Goal: Transaction & Acquisition: Purchase product/service

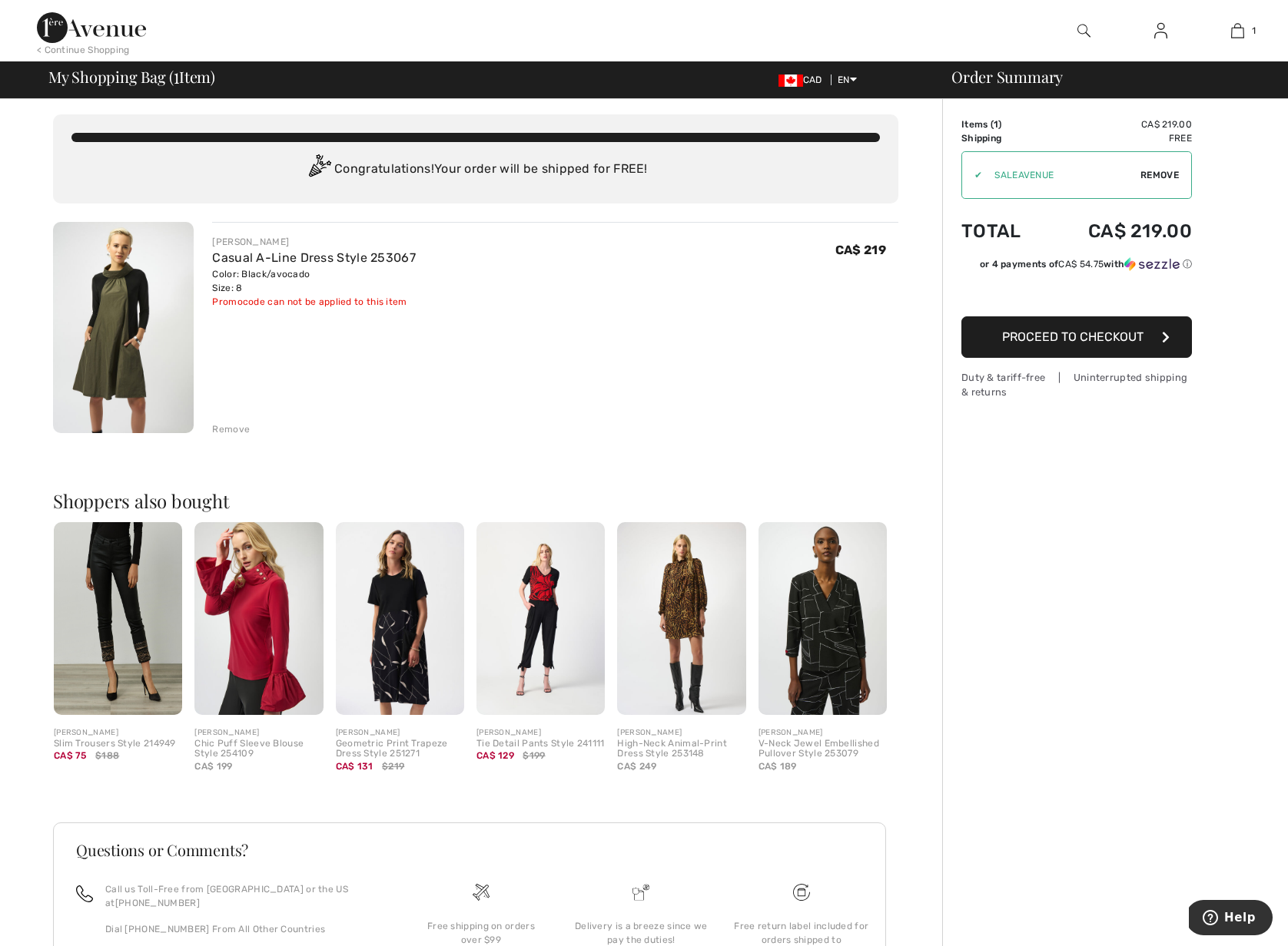
scroll to position [172, 0]
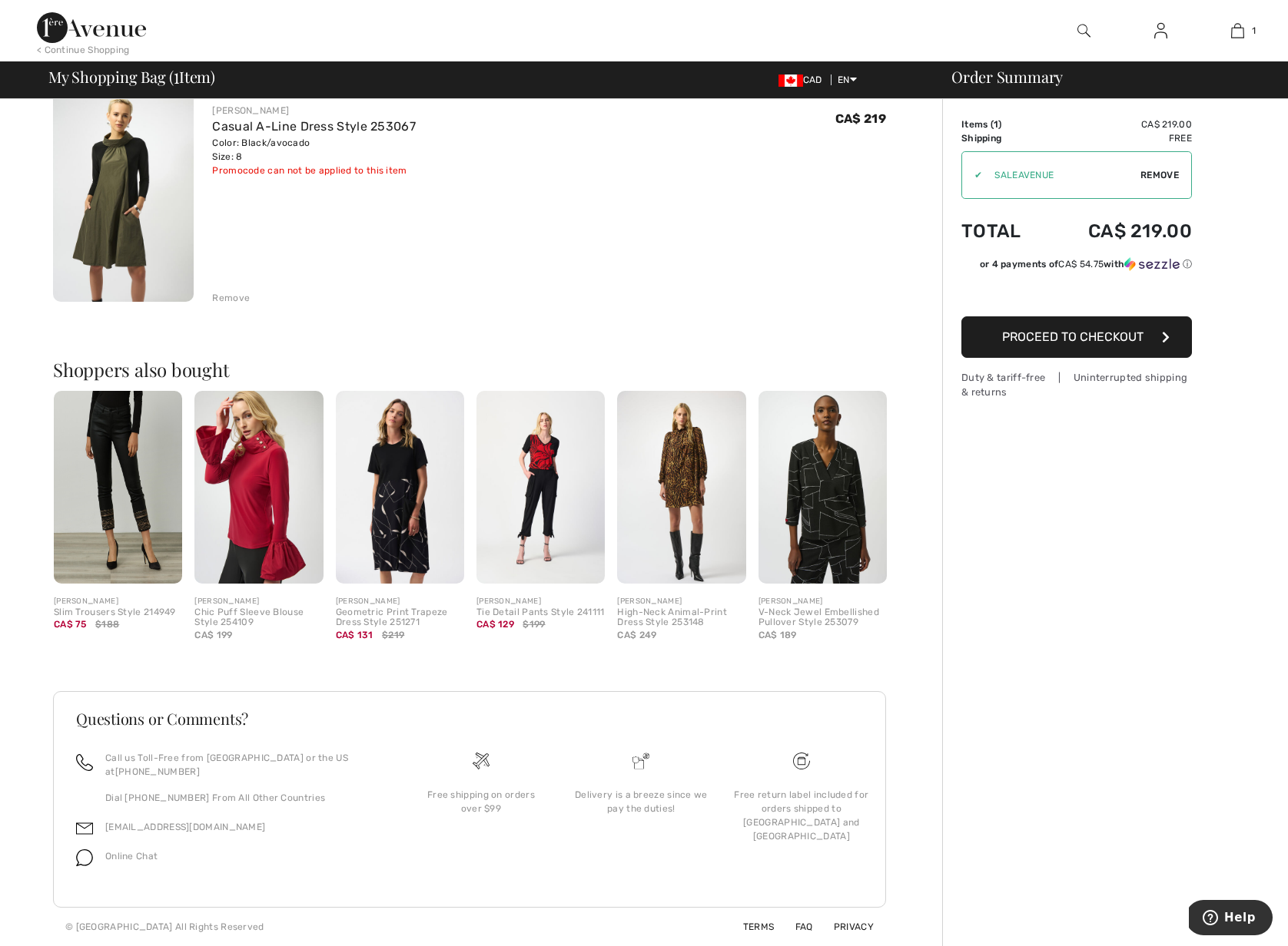
click at [400, 607] on div "Geometric Print Trapeze Dress Style 251271" at bounding box center [400, 618] width 128 height 22
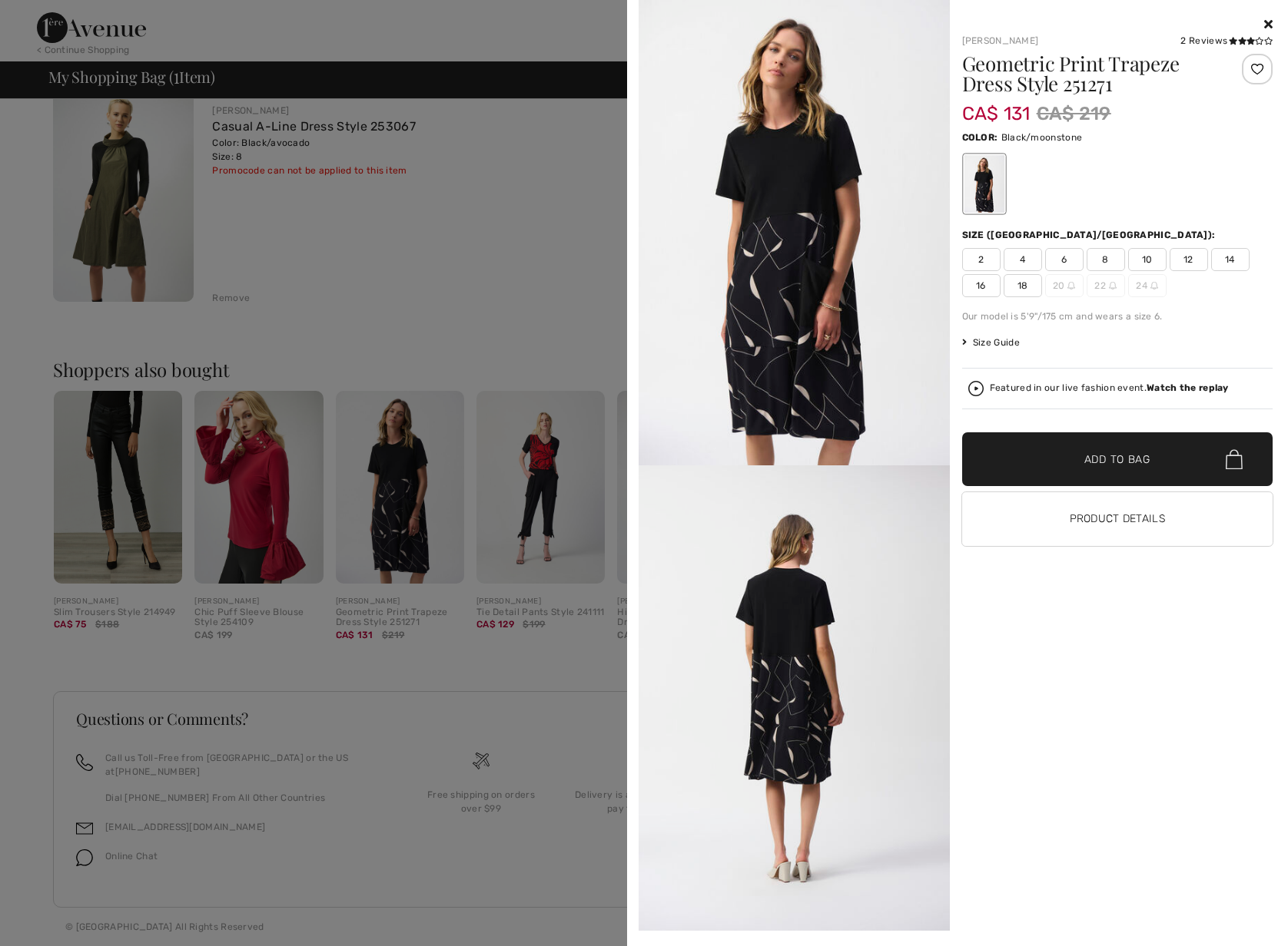
click at [815, 691] on img at bounding box center [794, 697] width 311 height 465
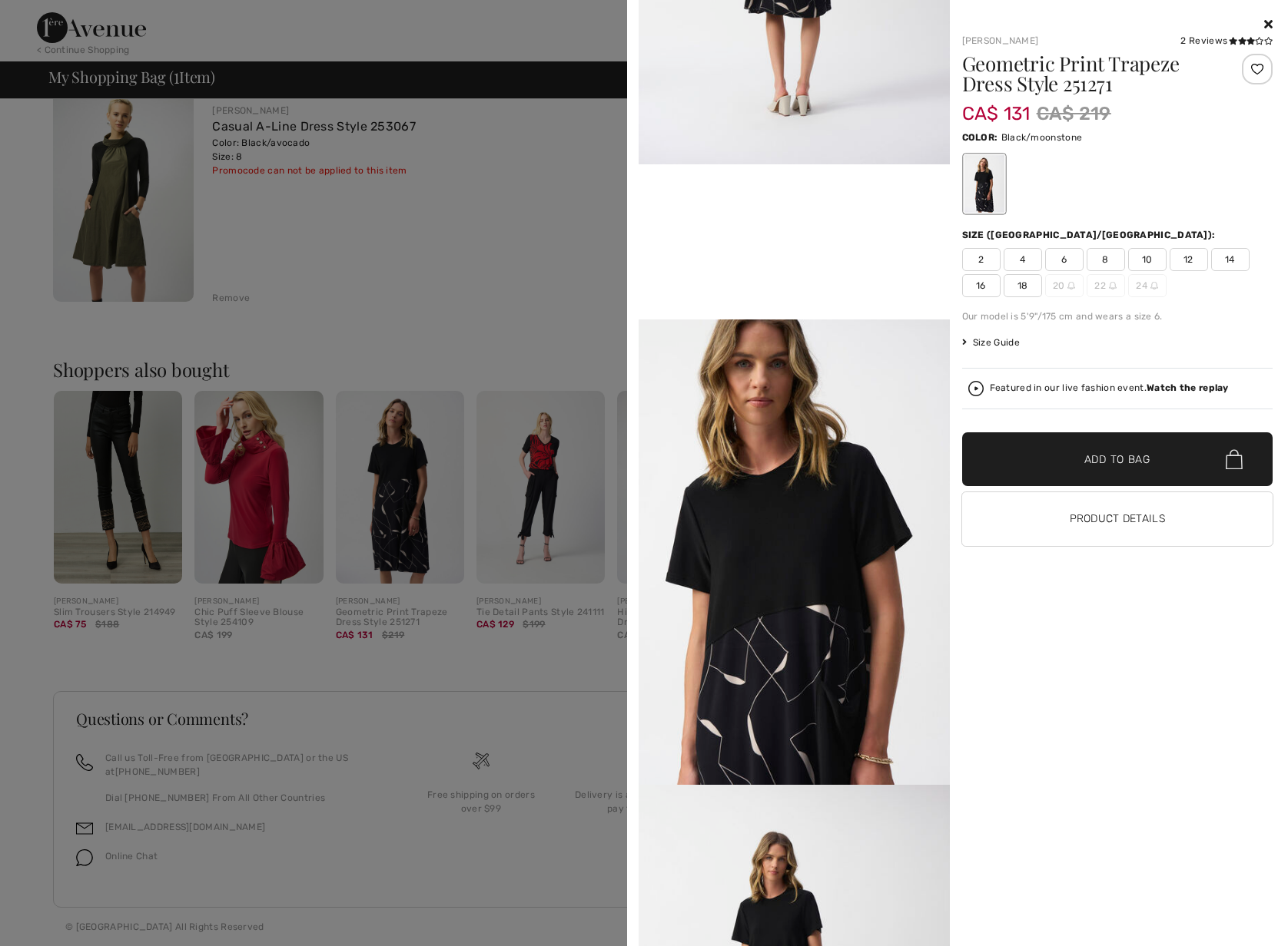
scroll to position [943, 0]
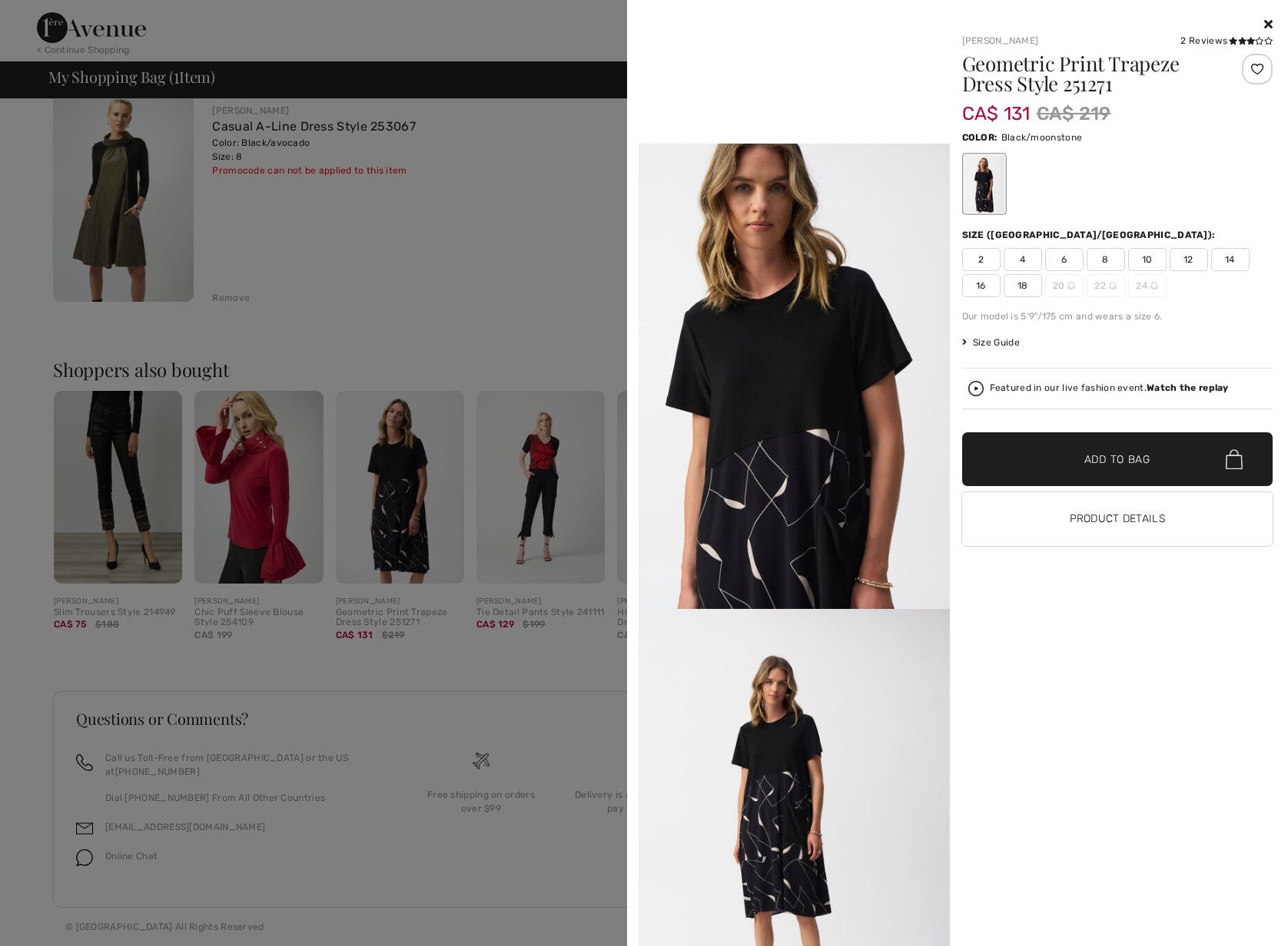
click at [402, 184] on div at bounding box center [644, 473] width 1288 height 946
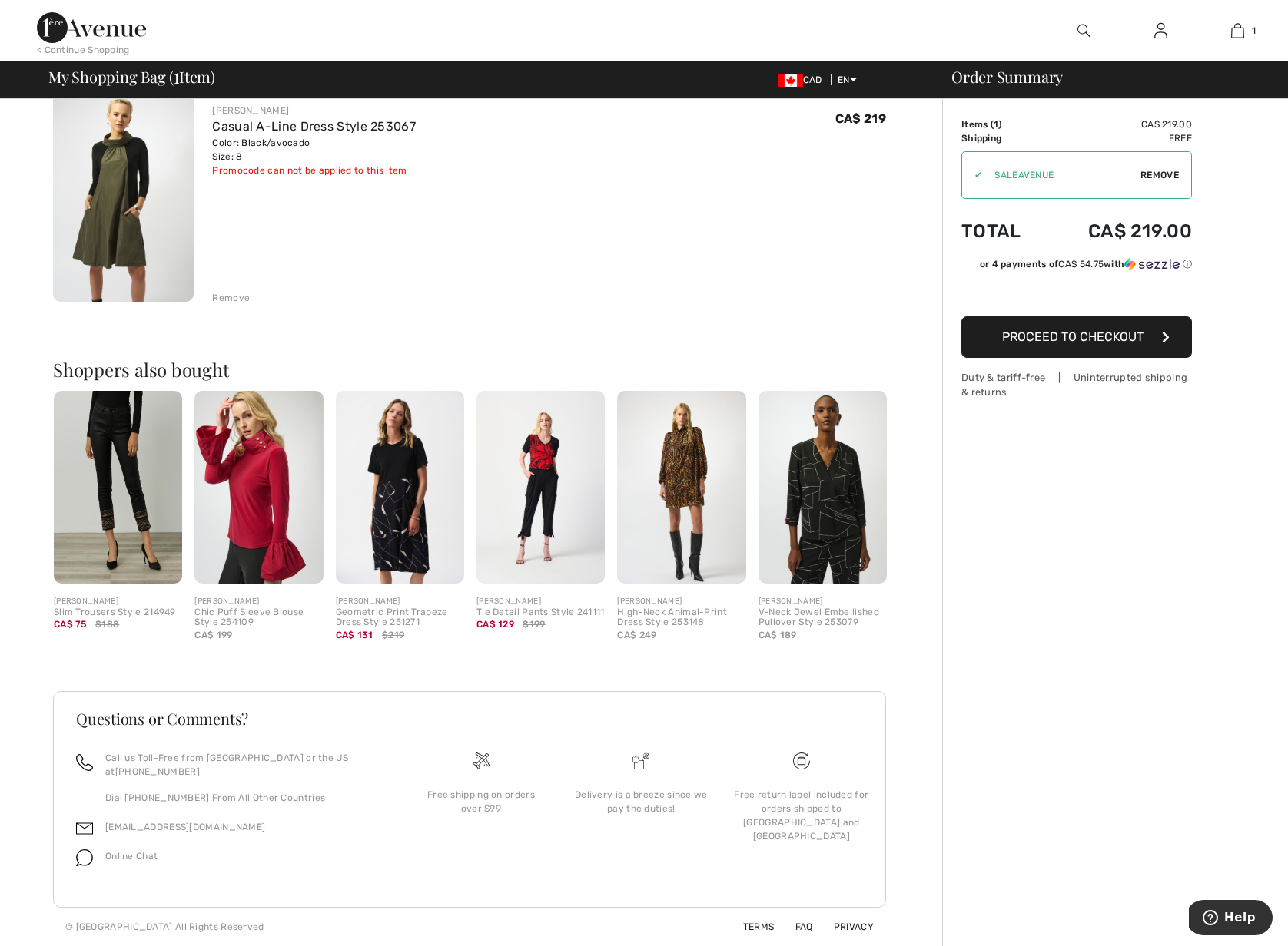
click at [114, 213] on img at bounding box center [123, 197] width 140 height 211
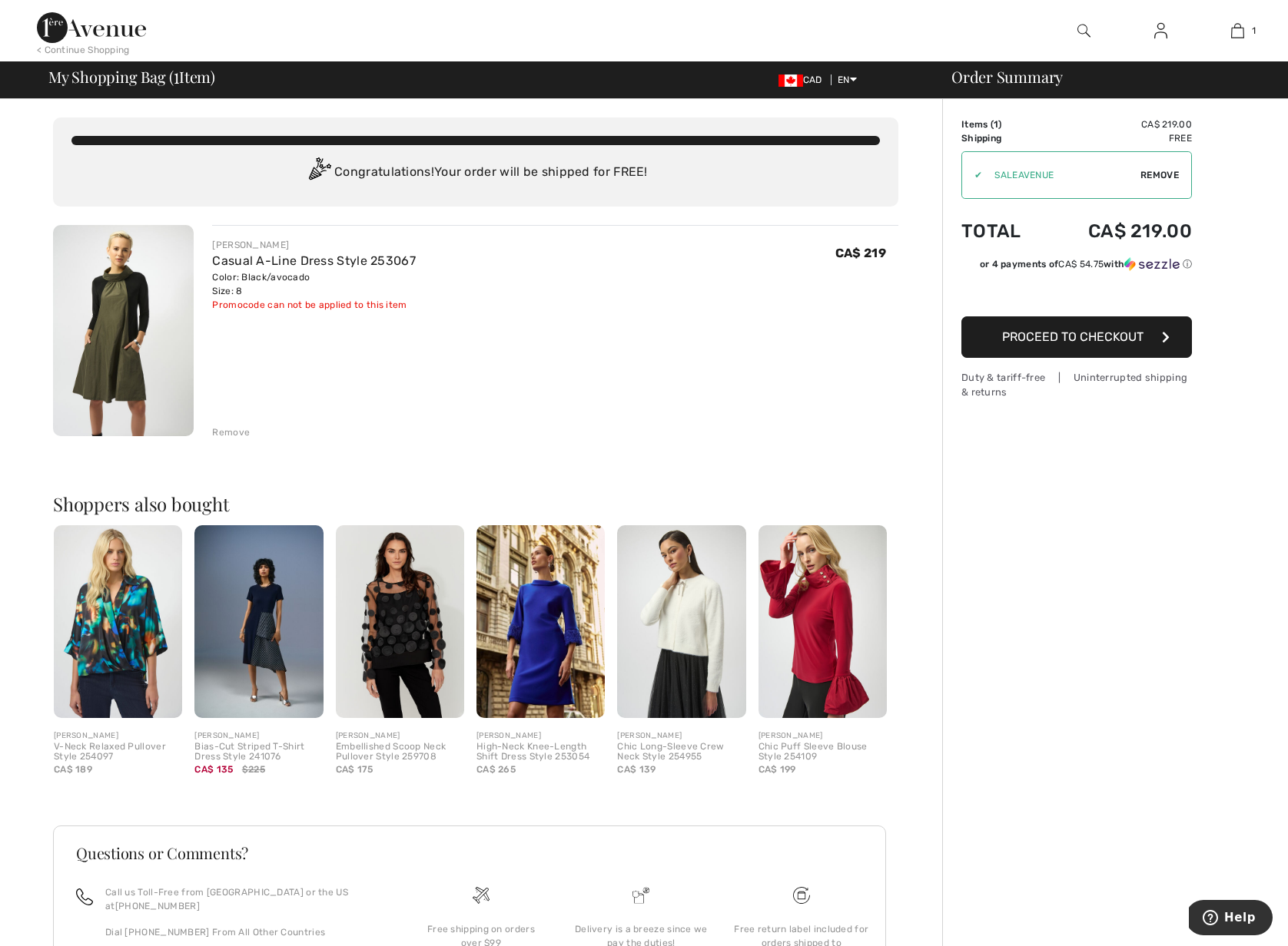
click at [398, 334] on div "JOSEPH RIBKOFF Casual A-Line Dress Style 253067 Color: Black/avocado Size: 8 Fi…" at bounding box center [556, 332] width 686 height 214
click at [1157, 172] on span "Remove" at bounding box center [1159, 175] width 38 height 14
click at [732, 338] on div "JOSEPH RIBKOFF Casual A-Line Dress Style 253067 Color: Black/avocado Size: 8 Fi…" at bounding box center [556, 332] width 686 height 214
click at [402, 638] on img at bounding box center [400, 621] width 128 height 192
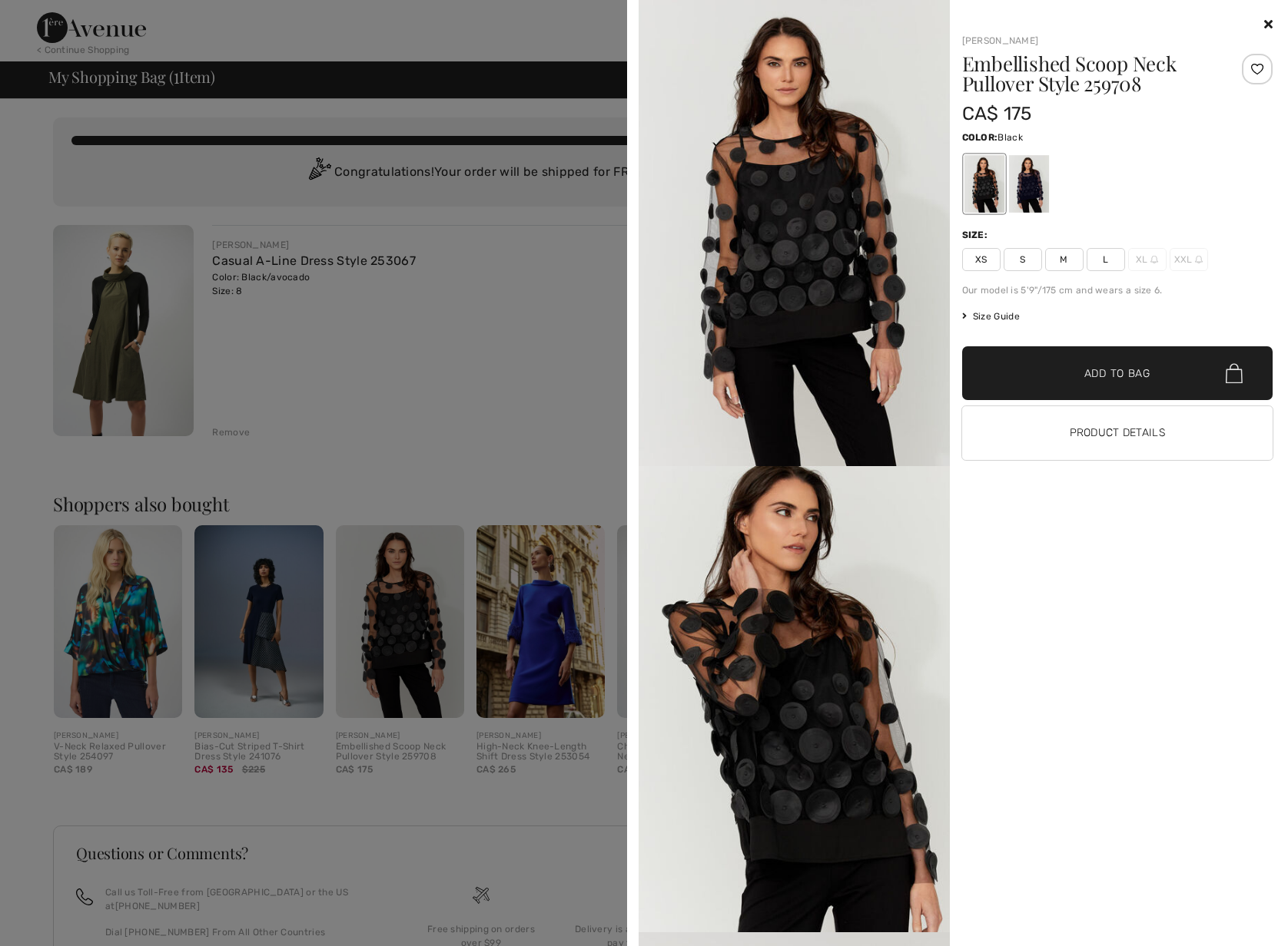
click at [1066, 259] on span "M" at bounding box center [1064, 259] width 38 height 23
click at [1026, 267] on span "S" at bounding box center [1023, 259] width 38 height 23
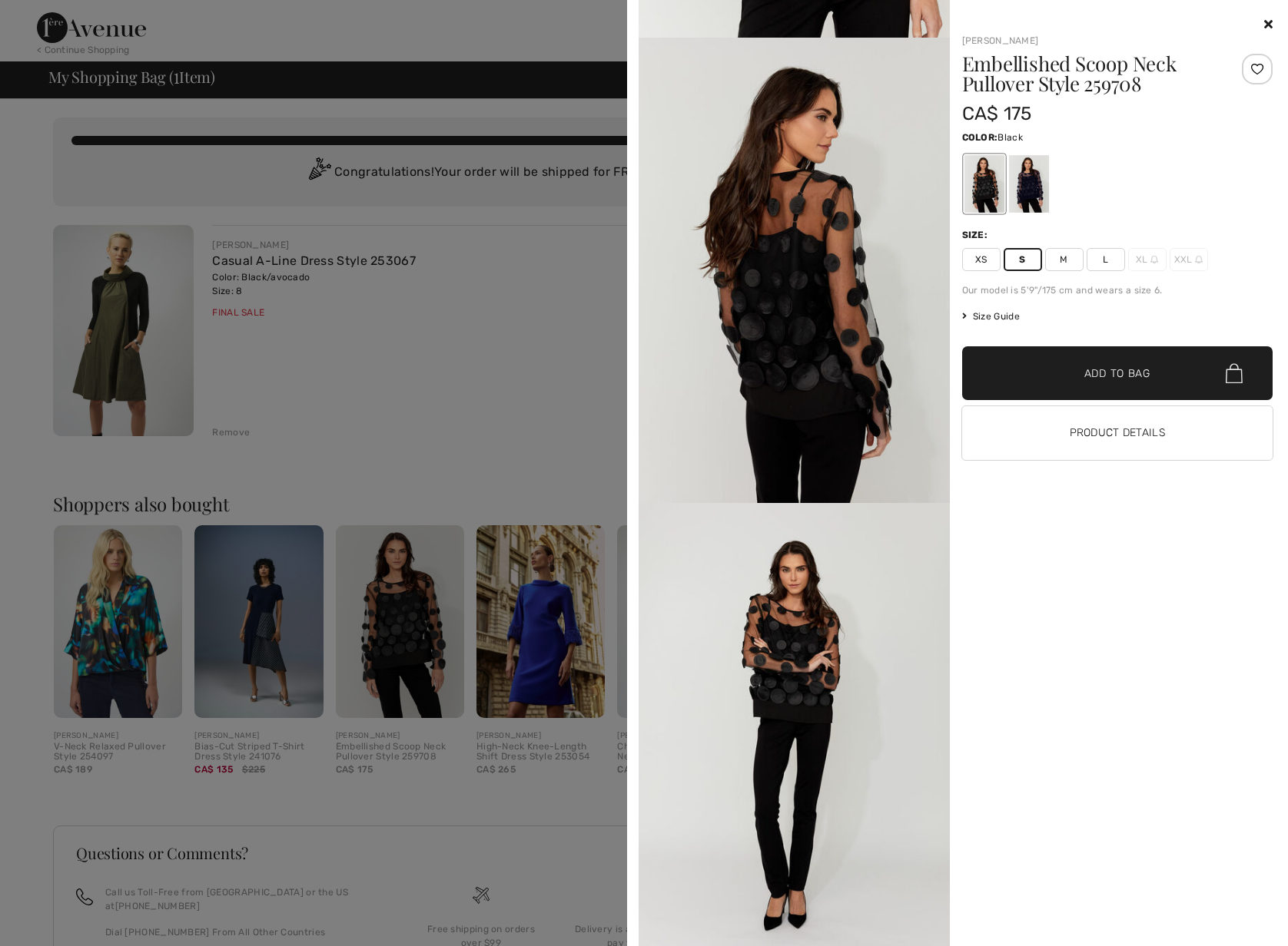
scroll to position [172, 0]
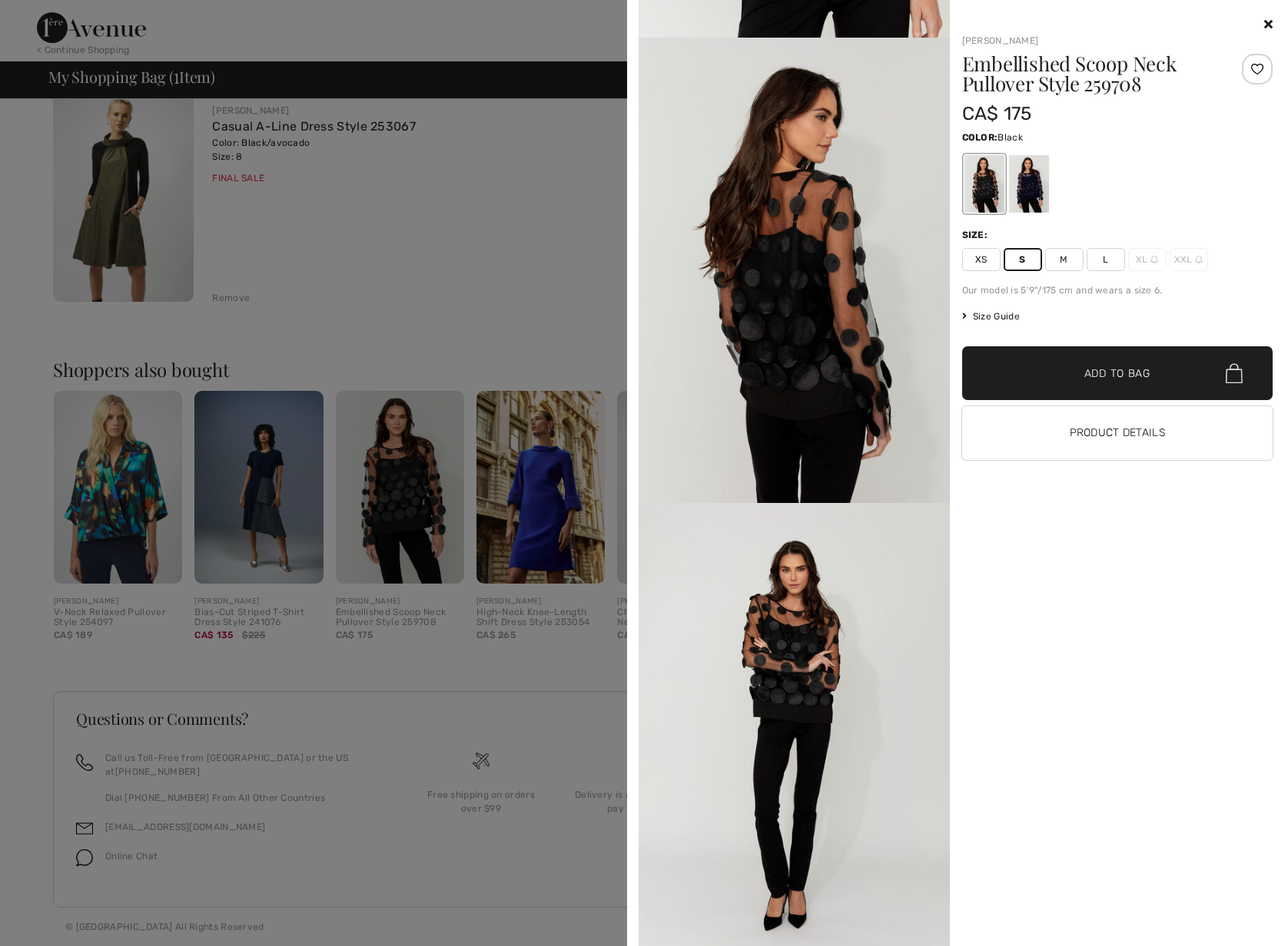
click at [440, 690] on div at bounding box center [644, 473] width 1288 height 946
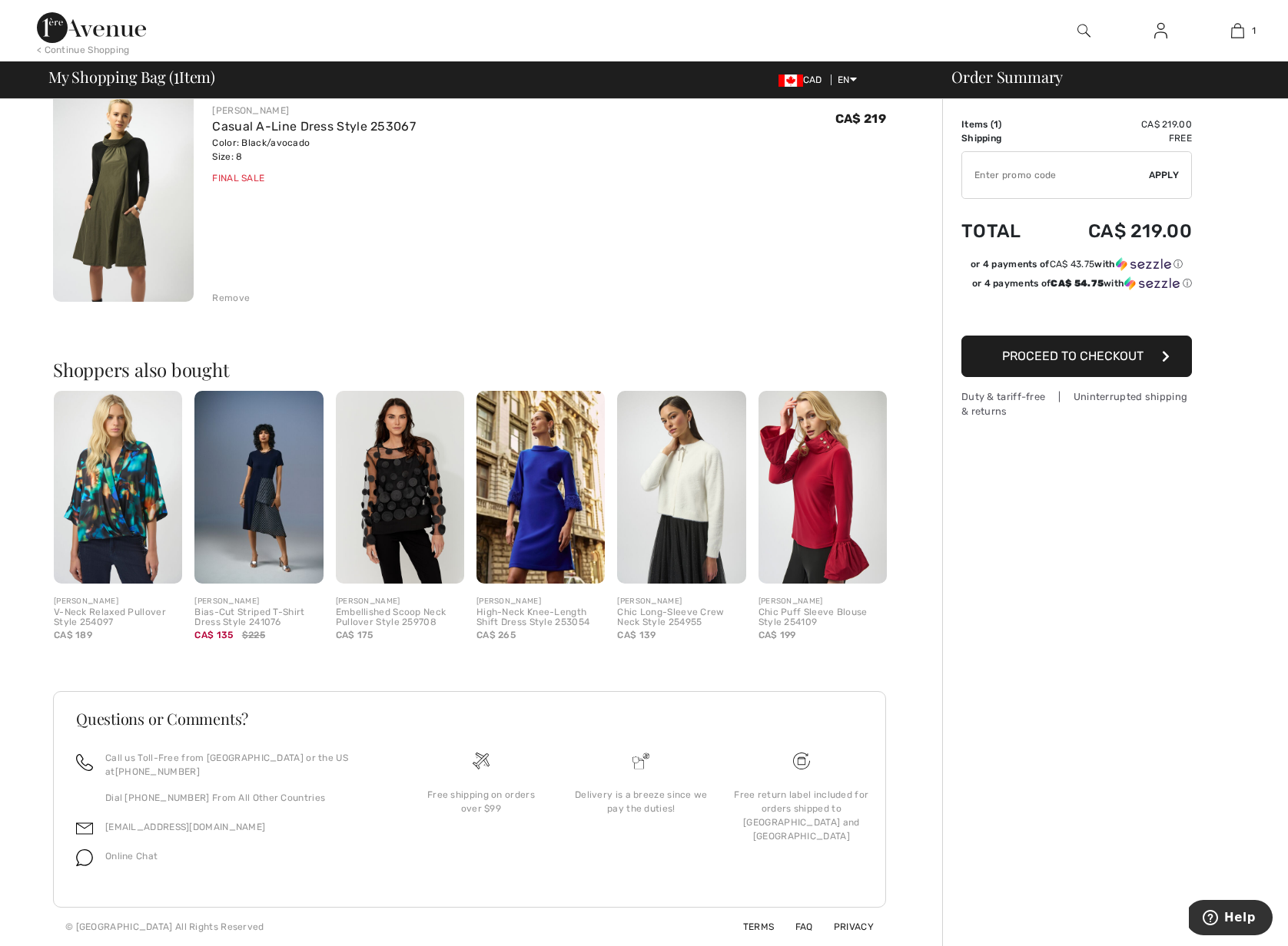
scroll to position [0, 0]
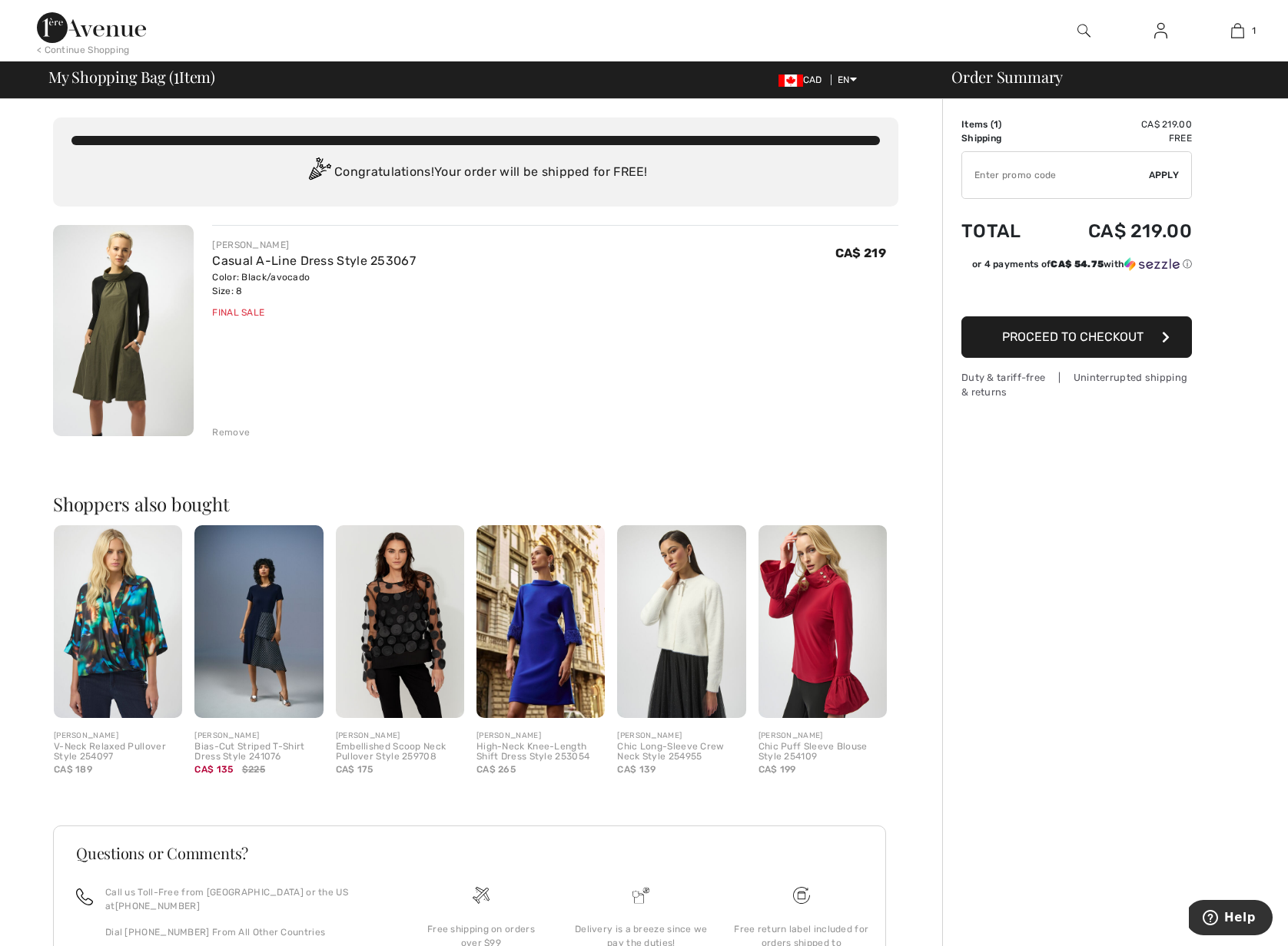
click at [113, 343] on img at bounding box center [123, 331] width 140 height 211
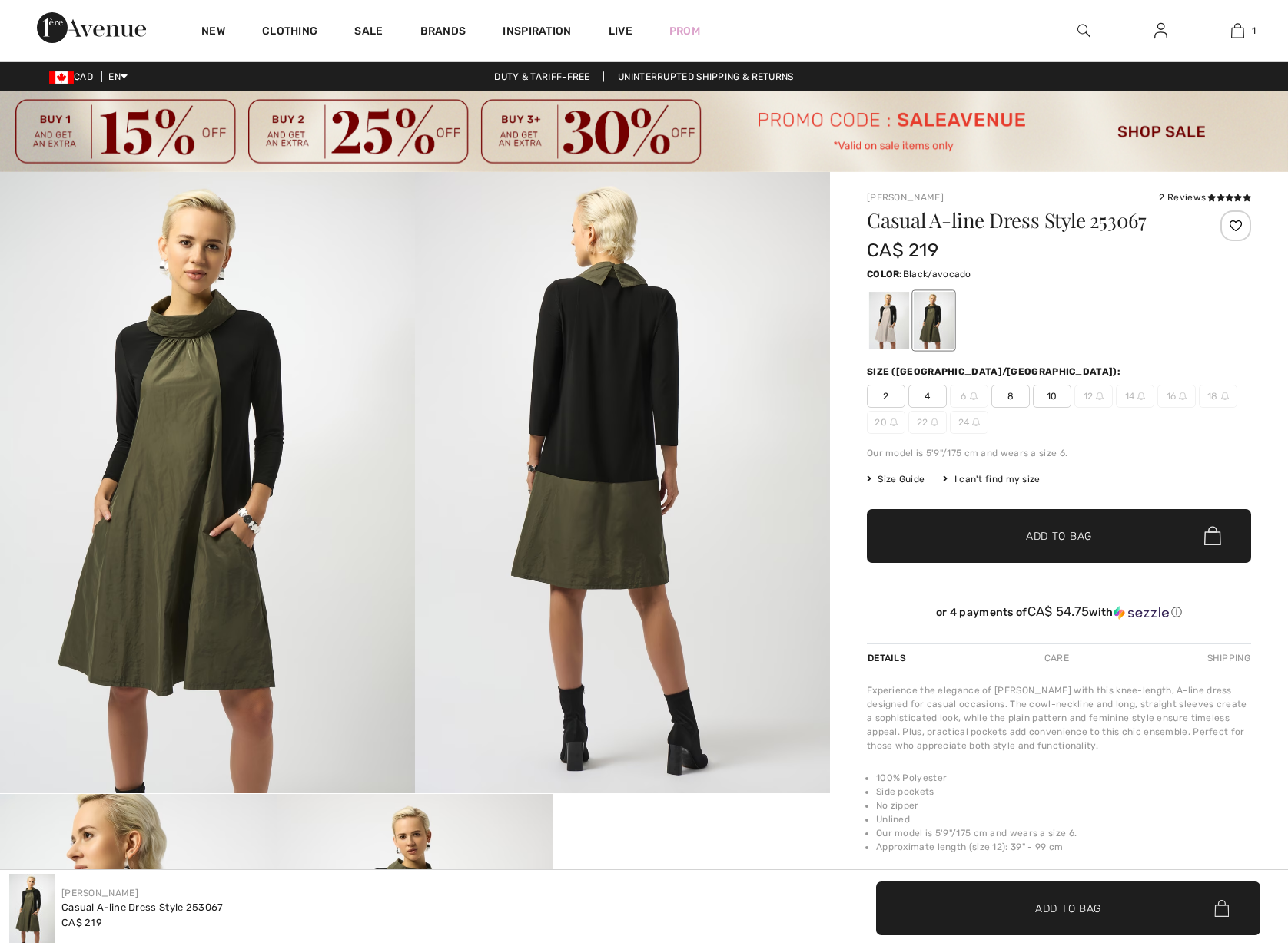
checkbox input "true"
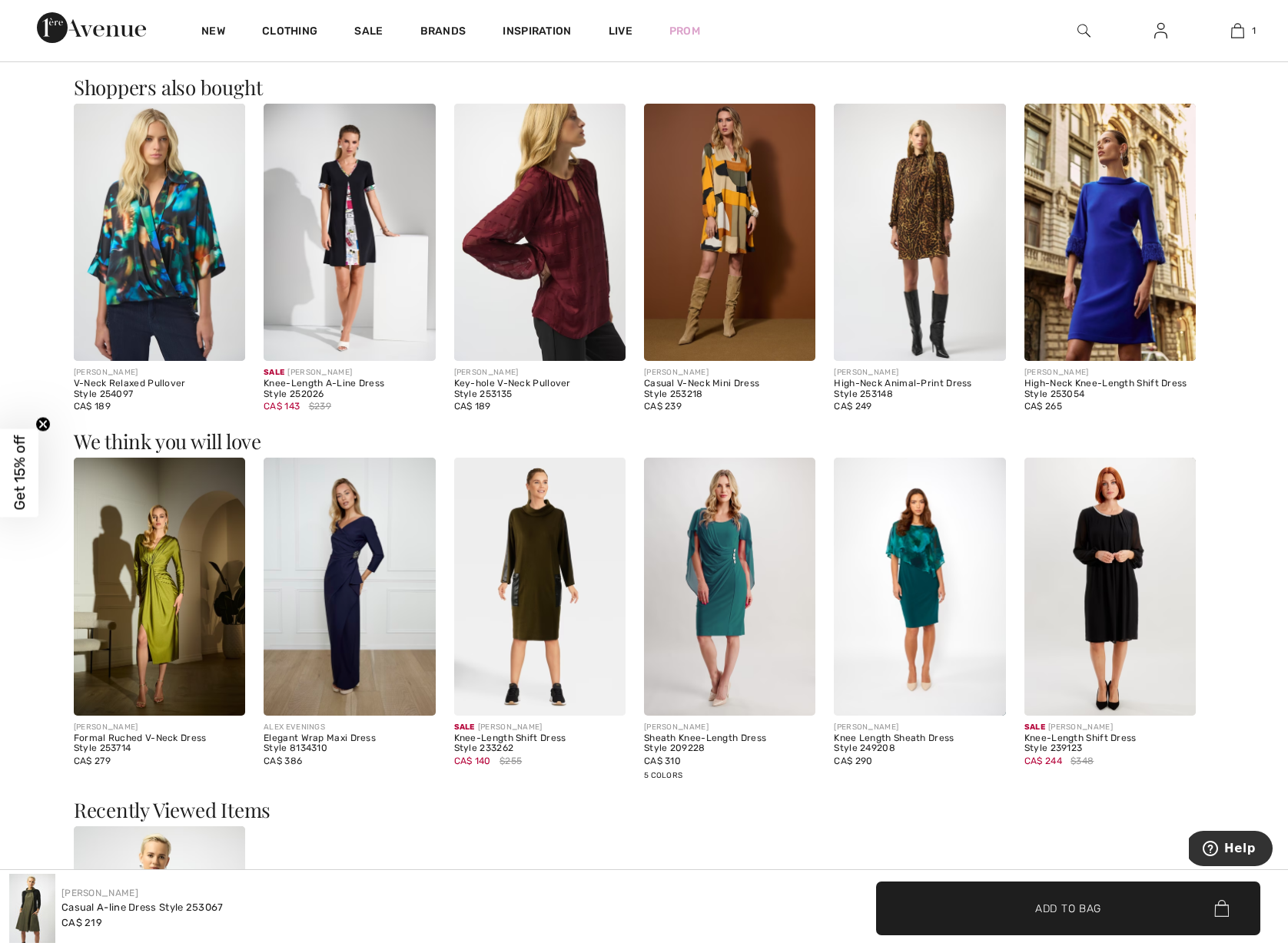
scroll to position [2014, 0]
